Goal: Check status: Check status

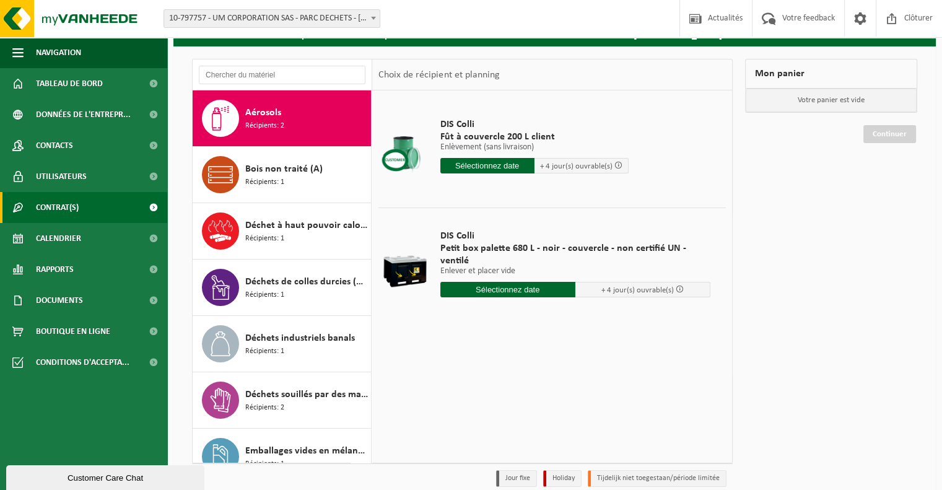
scroll to position [10, 0]
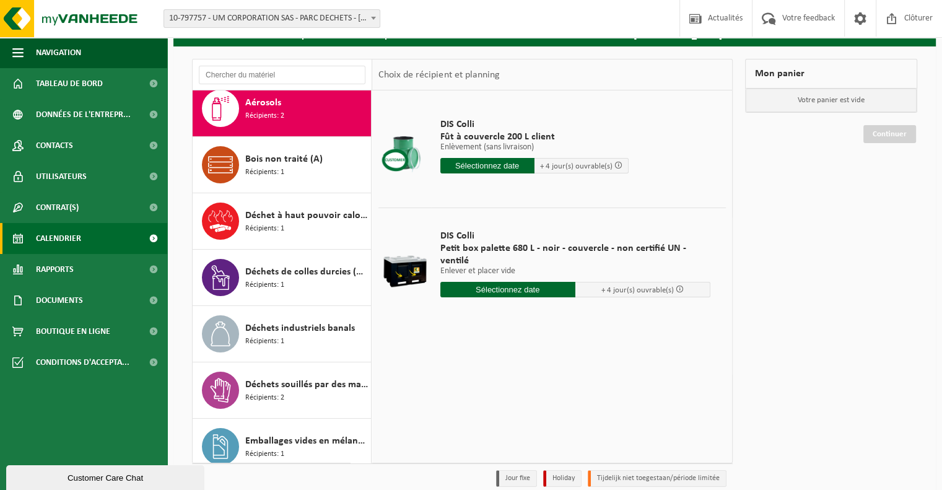
click at [81, 235] on link "Calendrier" at bounding box center [83, 238] width 167 height 31
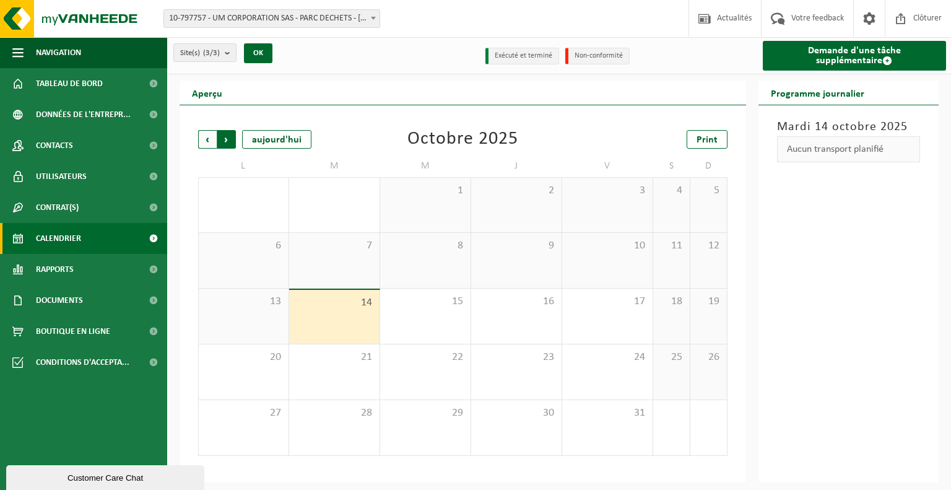
click at [207, 138] on span "Précédent" at bounding box center [207, 139] width 19 height 19
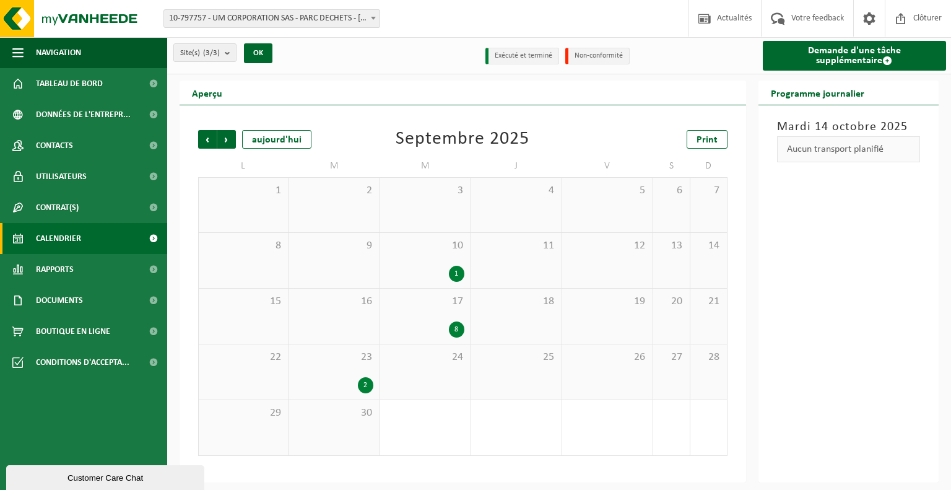
click at [456, 277] on div "1" at bounding box center [456, 274] width 15 height 16
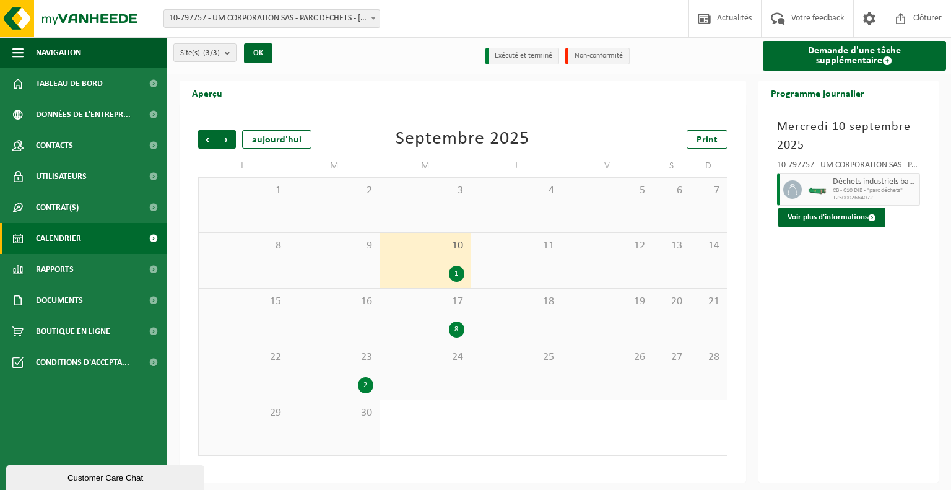
click at [890, 195] on span "T250002664072" at bounding box center [875, 197] width 84 height 7
click at [820, 217] on button "Voir plus d'informations" at bounding box center [831, 217] width 107 height 20
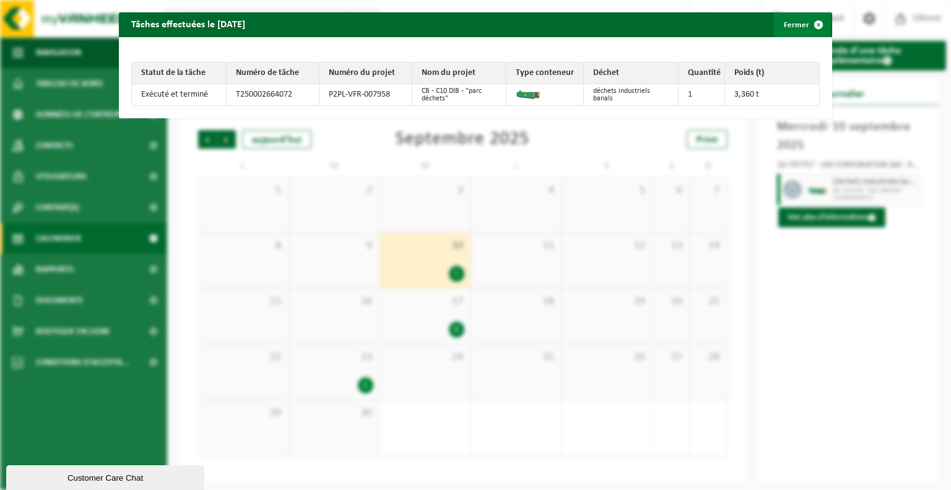
click at [806, 22] on span "button" at bounding box center [818, 24] width 25 height 25
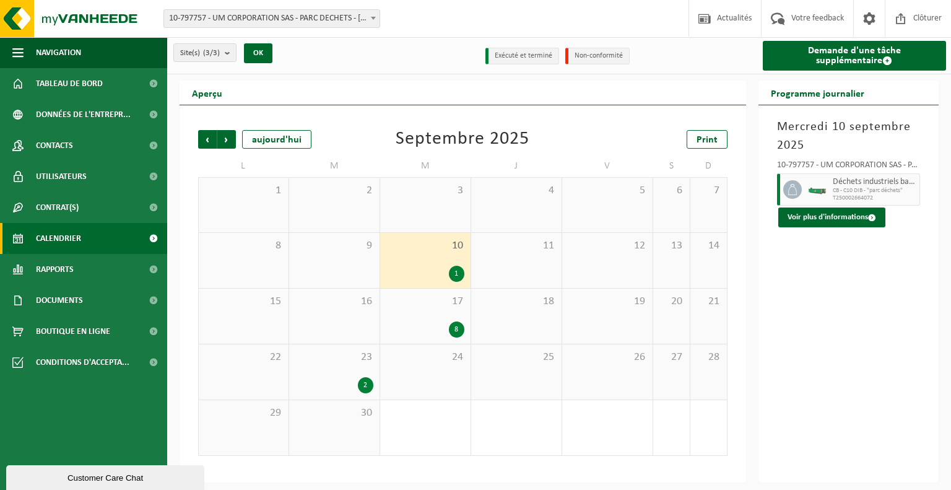
click at [458, 331] on div "8" at bounding box center [456, 329] width 15 height 16
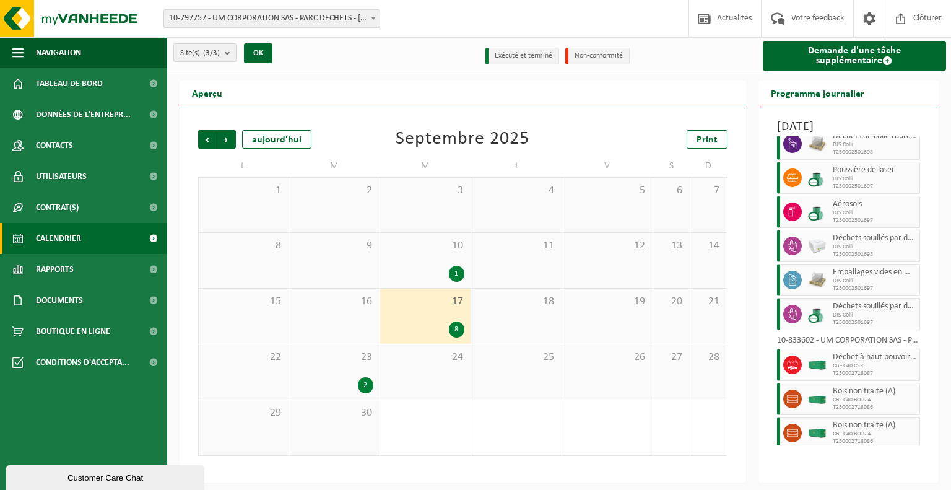
scroll to position [50, 0]
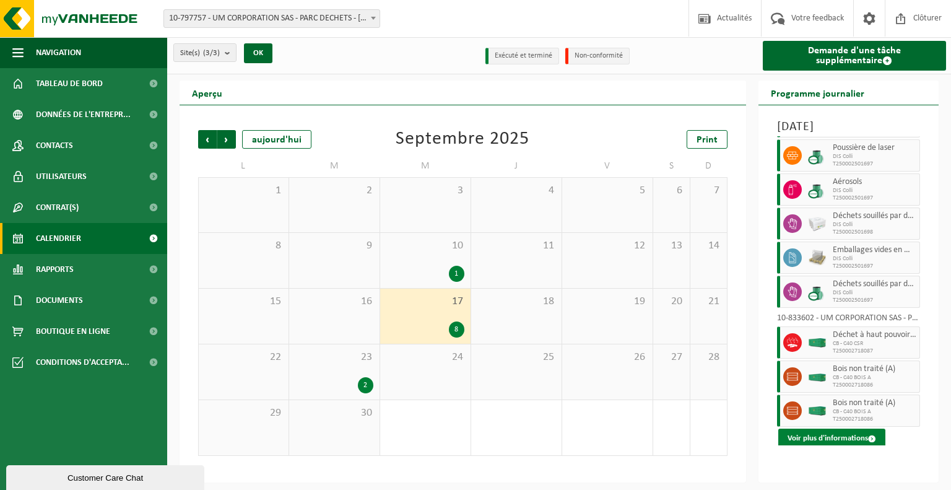
click at [832, 448] on button "Voir plus d'informations" at bounding box center [831, 439] width 107 height 20
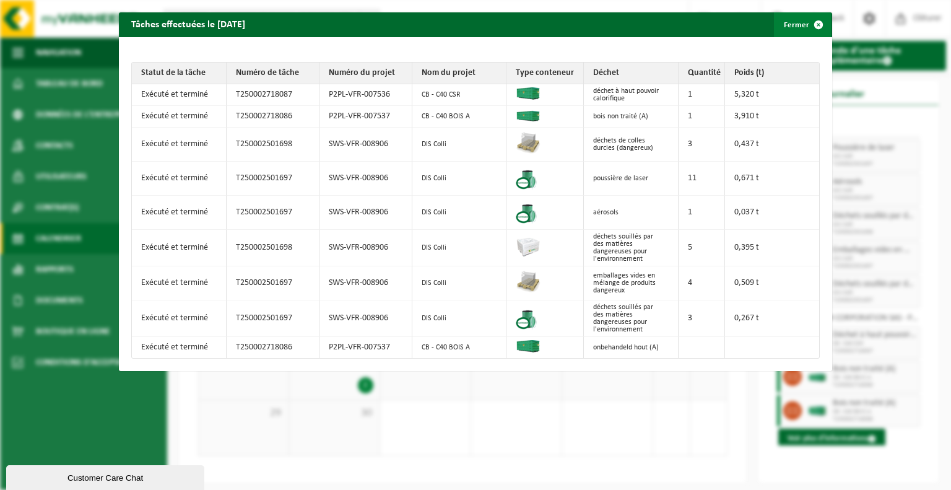
click at [781, 32] on button "Fermer" at bounding box center [802, 24] width 57 height 25
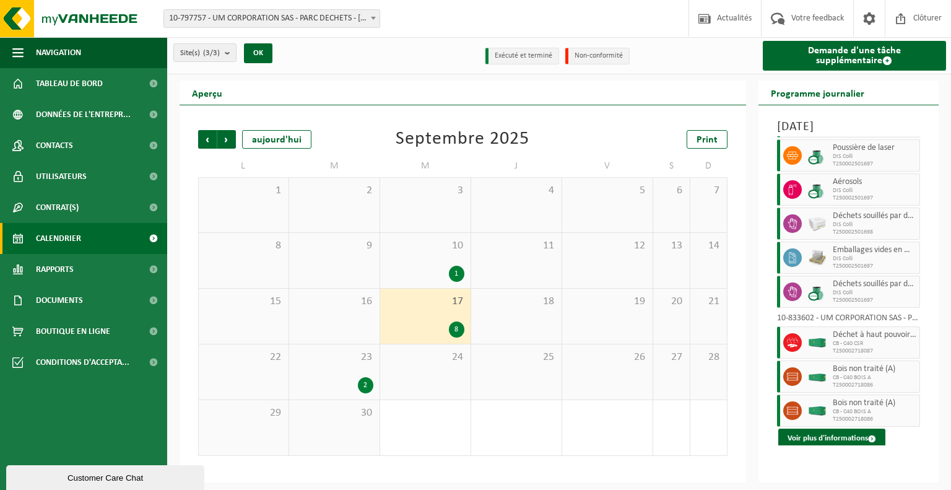
click at [370, 390] on div "2" at bounding box center [365, 385] width 15 height 16
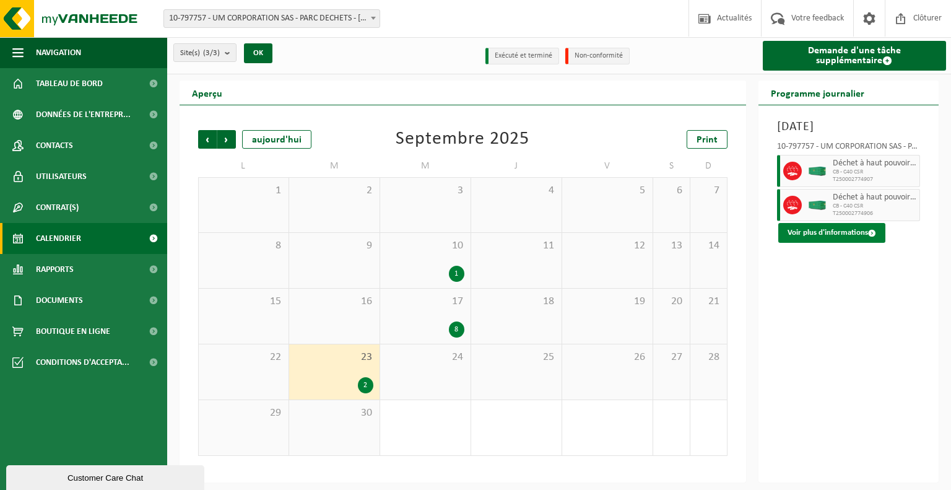
click at [799, 243] on button "Voir plus d'informations" at bounding box center [831, 233] width 107 height 20
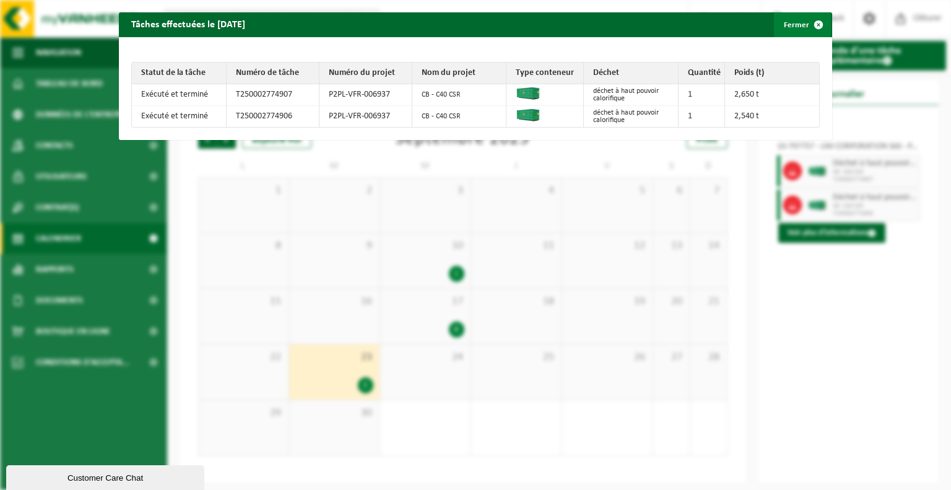
click at [810, 21] on span "button" at bounding box center [818, 24] width 25 height 25
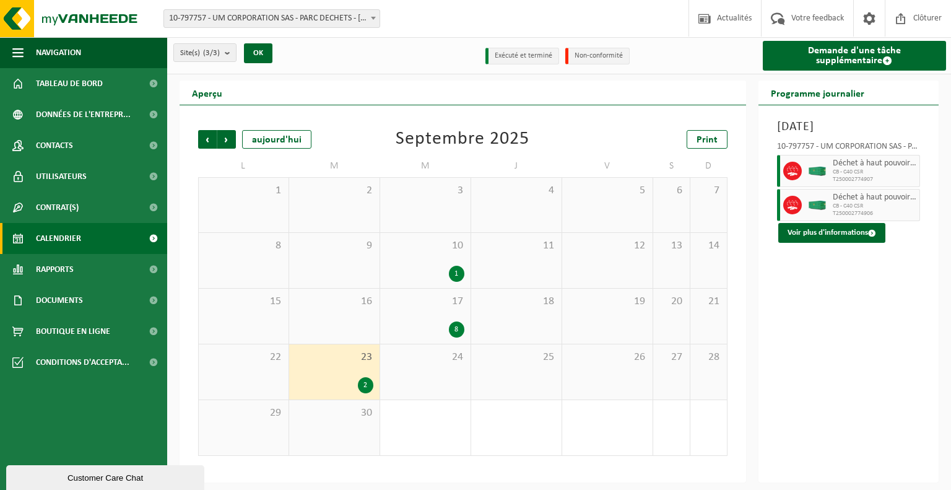
click at [456, 329] on div "8" at bounding box center [456, 329] width 15 height 16
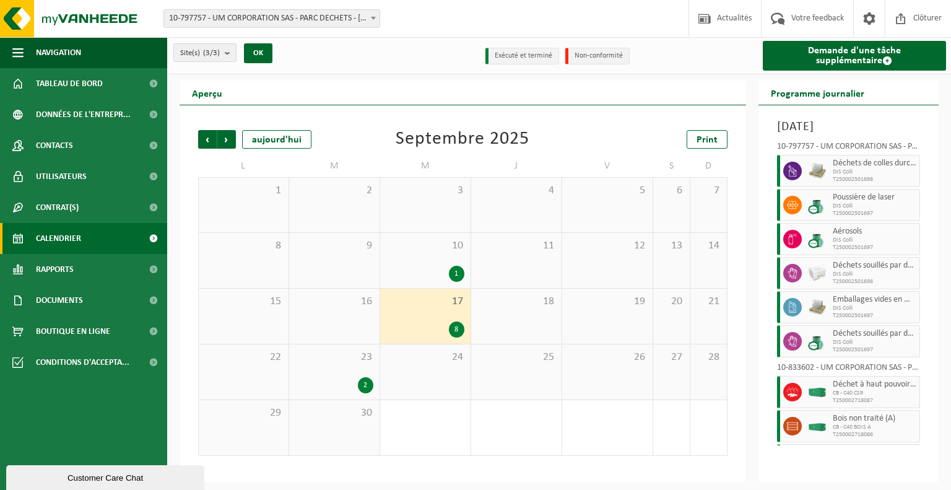
click at [455, 329] on div "8" at bounding box center [456, 329] width 15 height 16
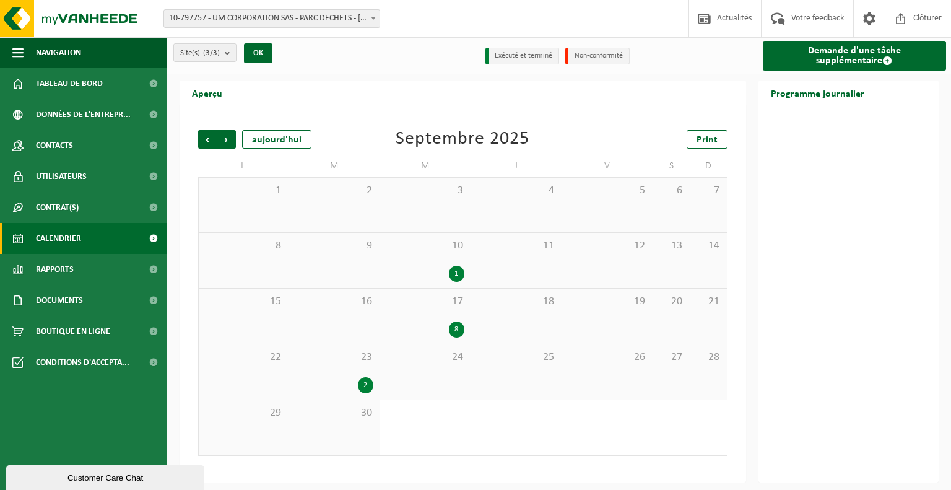
click at [455, 329] on div "8" at bounding box center [456, 329] width 15 height 16
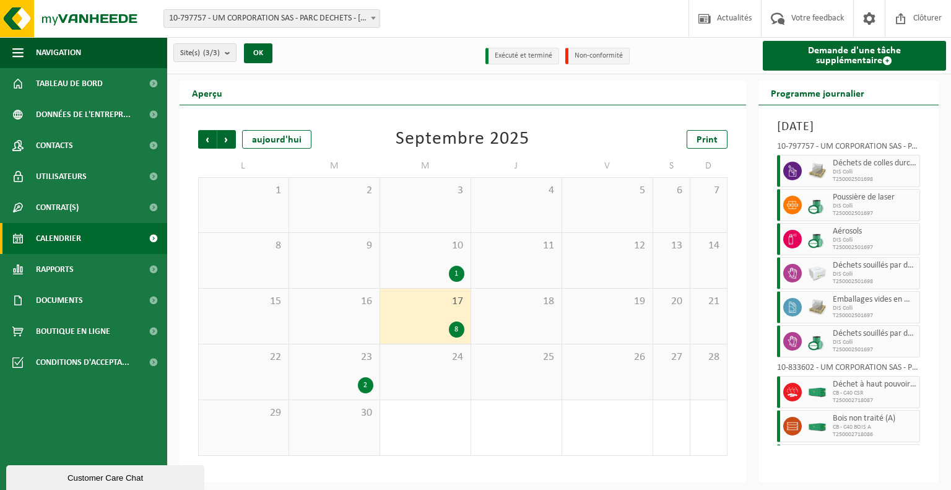
click at [455, 274] on div "1" at bounding box center [456, 274] width 15 height 16
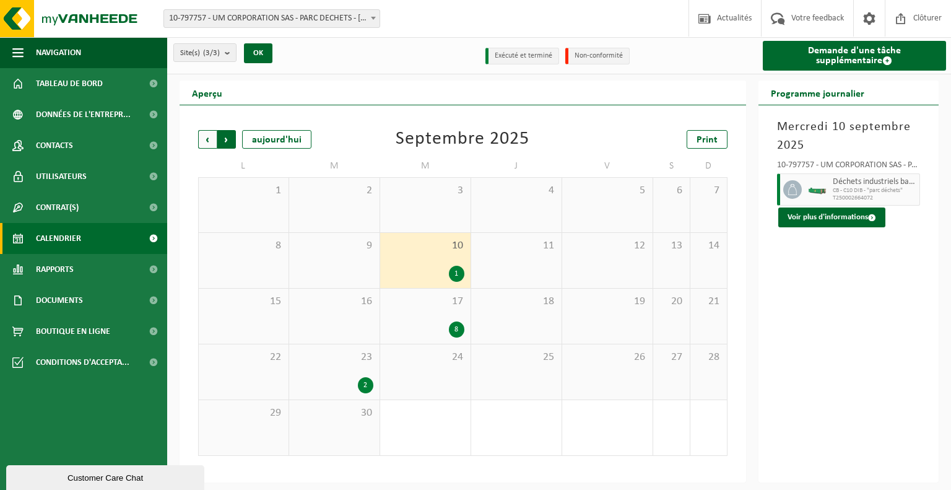
click at [206, 138] on span "Précédent" at bounding box center [207, 139] width 19 height 19
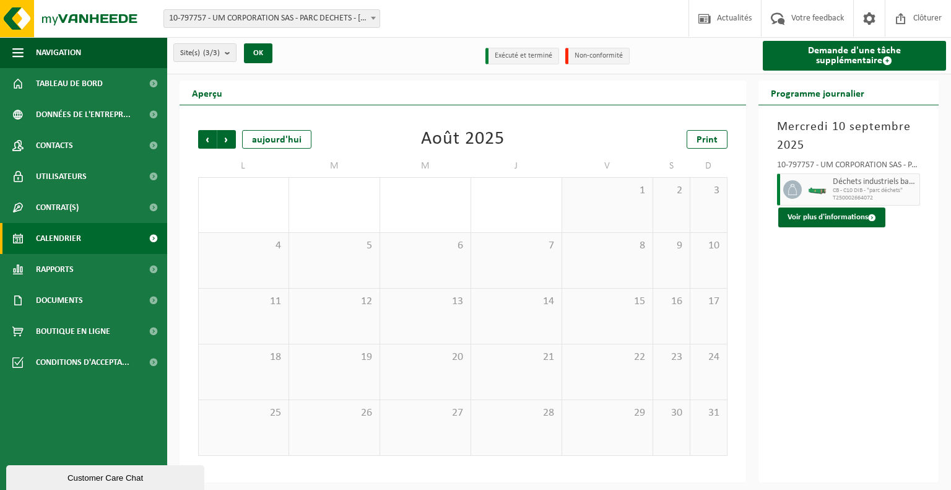
click at [206, 138] on span "Précédent" at bounding box center [207, 139] width 19 height 19
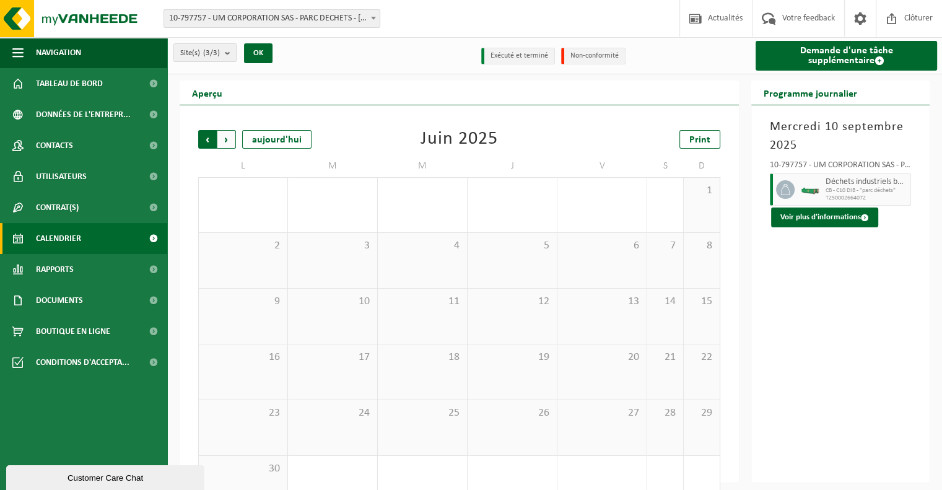
click at [230, 136] on span "Suivant" at bounding box center [226, 139] width 19 height 19
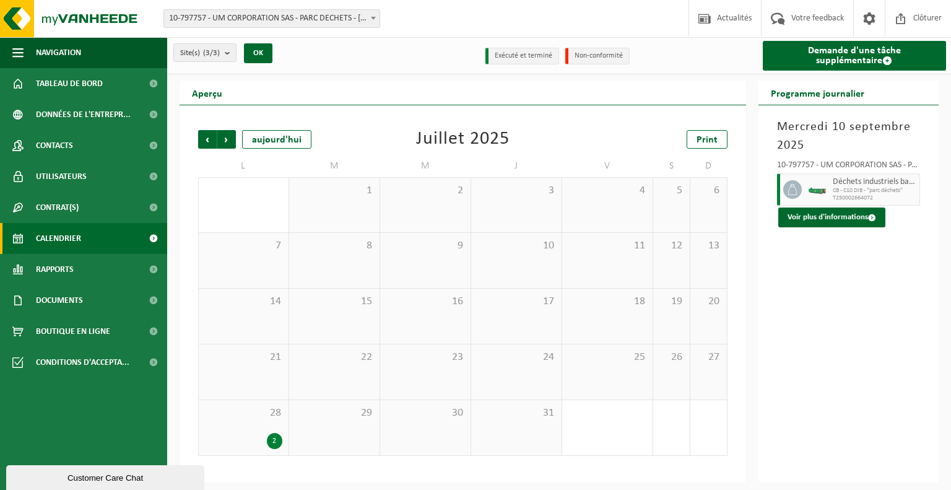
click at [183, 136] on div "Précédent Suivant [DATE] [DATE] Print L M M J V S D 30 1 2 3 4 5 6 7 8 9 10 11 …" at bounding box center [463, 293] width 567 height 377
click at [210, 146] on span "Précédent" at bounding box center [207, 139] width 19 height 19
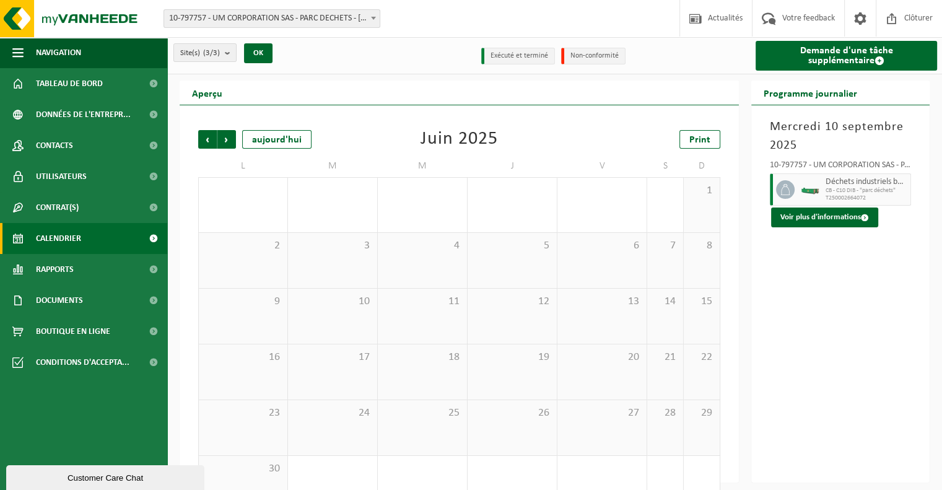
click at [210, 146] on span "Précédent" at bounding box center [207, 139] width 19 height 19
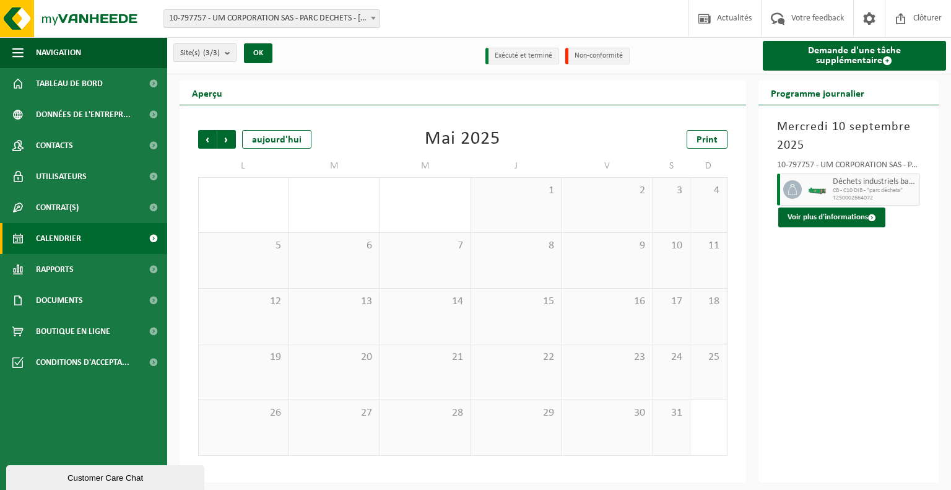
click at [210, 146] on span "Précédent" at bounding box center [207, 139] width 19 height 19
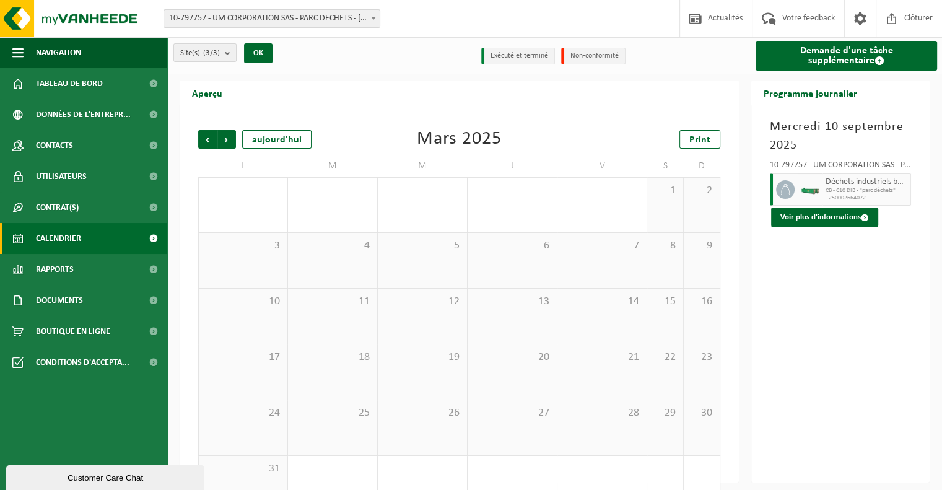
click at [210, 146] on span "Précédent" at bounding box center [207, 139] width 19 height 19
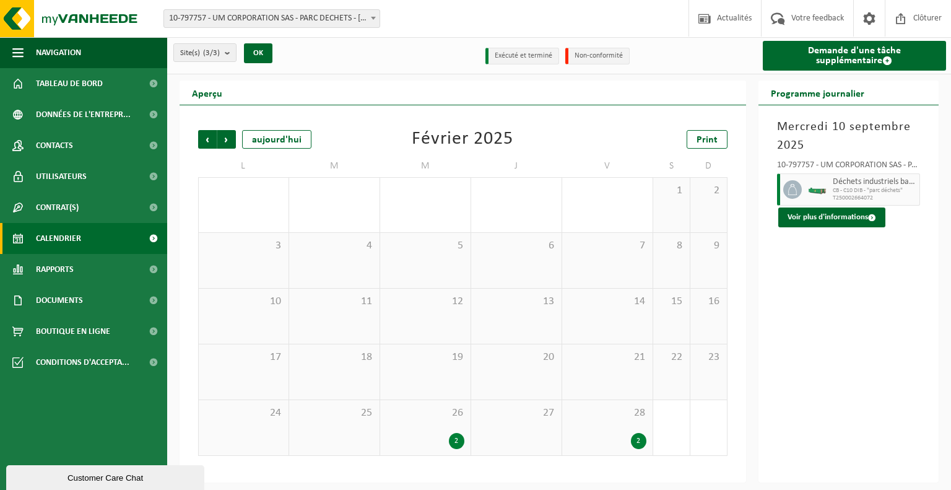
click at [210, 146] on span "Précédent" at bounding box center [207, 139] width 19 height 19
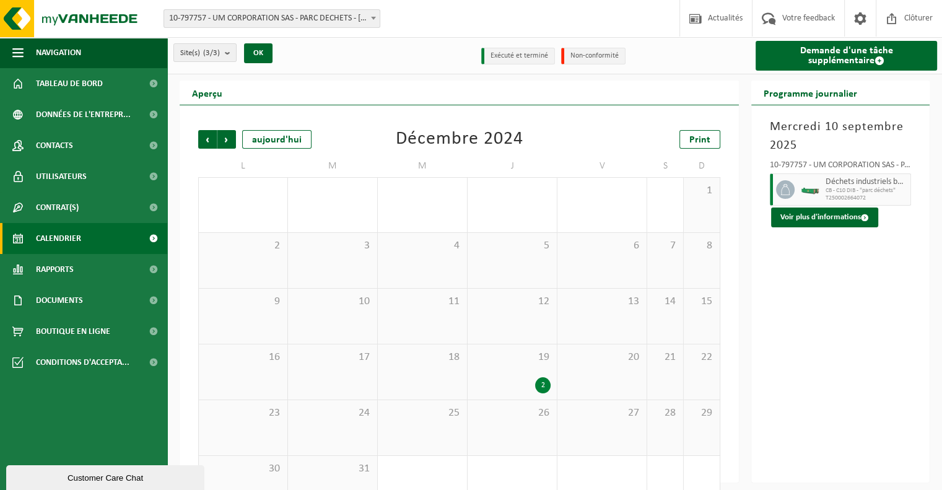
click at [210, 146] on span "Précédent" at bounding box center [207, 139] width 19 height 19
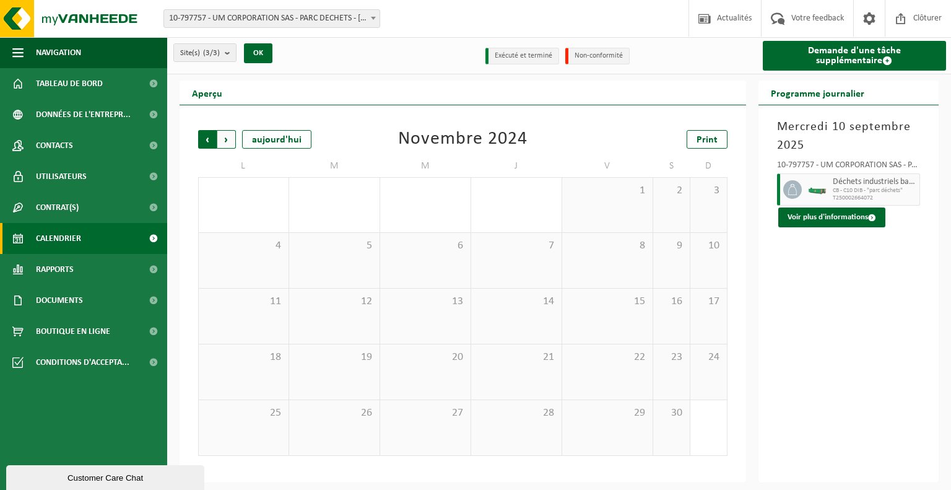
click at [227, 142] on span "Suivant" at bounding box center [226, 139] width 19 height 19
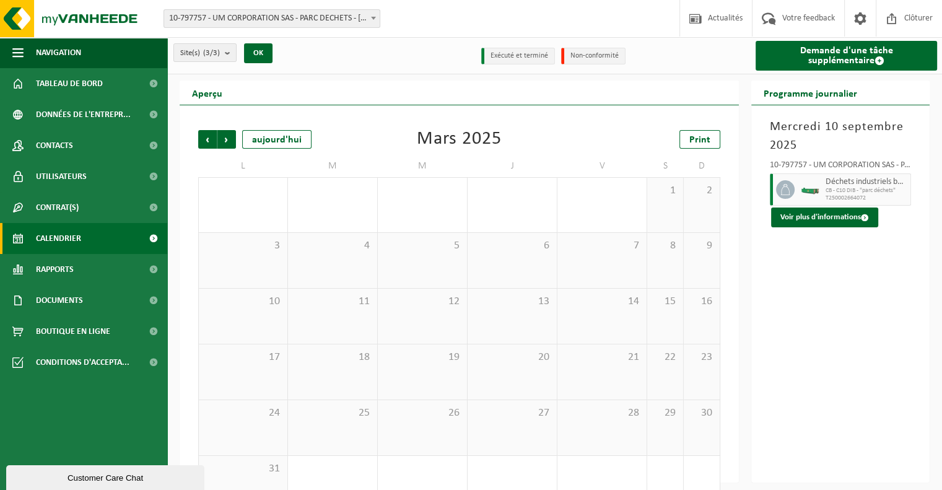
click at [227, 142] on span "Suivant" at bounding box center [226, 139] width 19 height 19
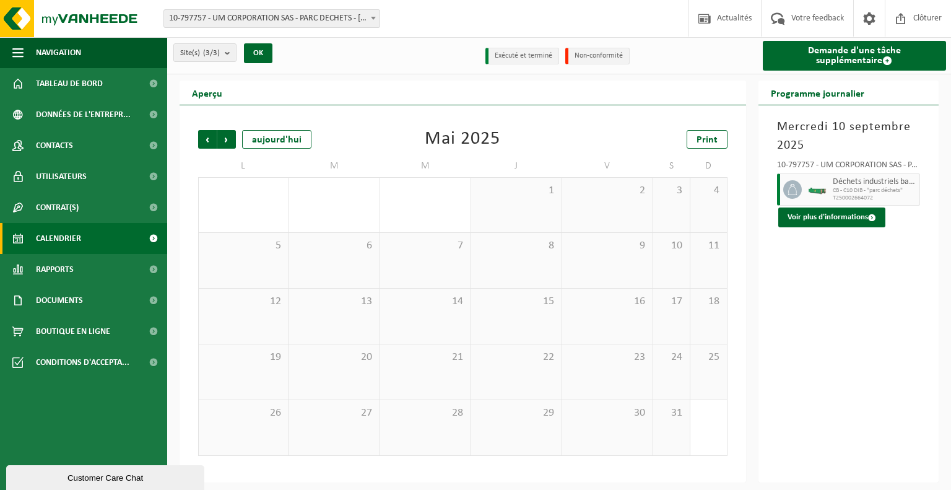
click at [227, 142] on span "Suivant" at bounding box center [226, 139] width 19 height 19
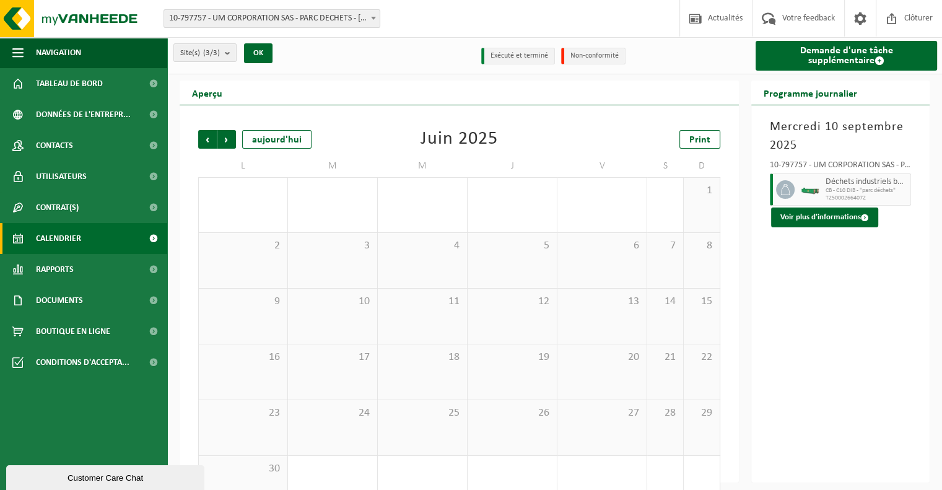
click at [227, 142] on span "Suivant" at bounding box center [226, 139] width 19 height 19
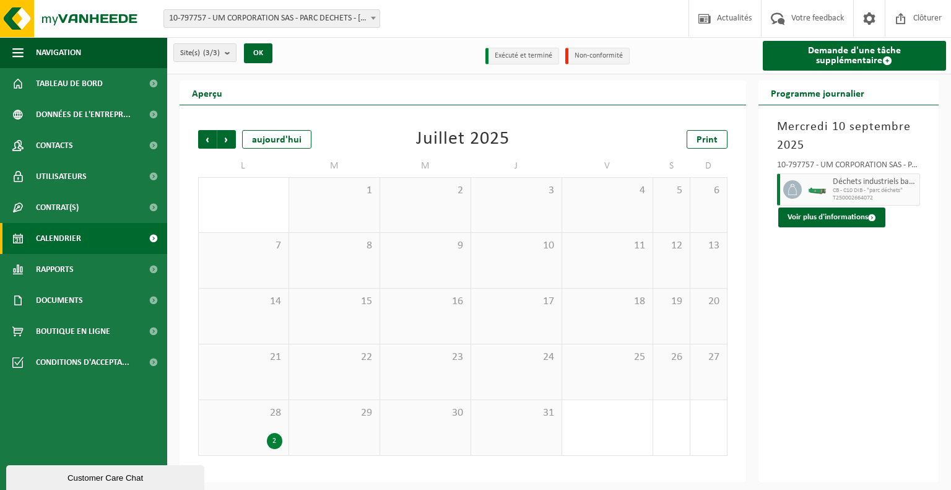
click at [227, 142] on span "Suivant" at bounding box center [226, 139] width 19 height 19
